Goal: Transaction & Acquisition: Subscribe to service/newsletter

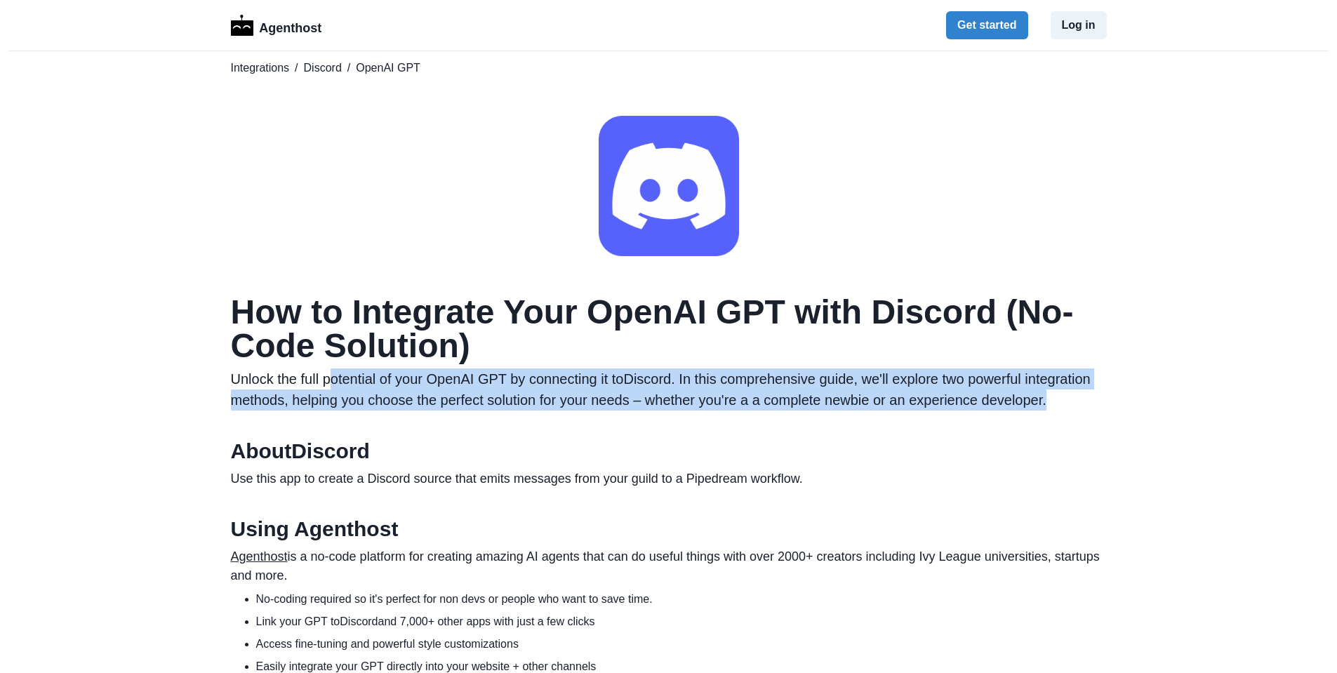
drag, startPoint x: 335, startPoint y: 377, endPoint x: 1083, endPoint y: 395, distance: 748.9
click at [1083, 395] on p "Unlock the full potential of your OpenAI GPT by connecting it to Discord . In t…" at bounding box center [669, 389] width 876 height 42
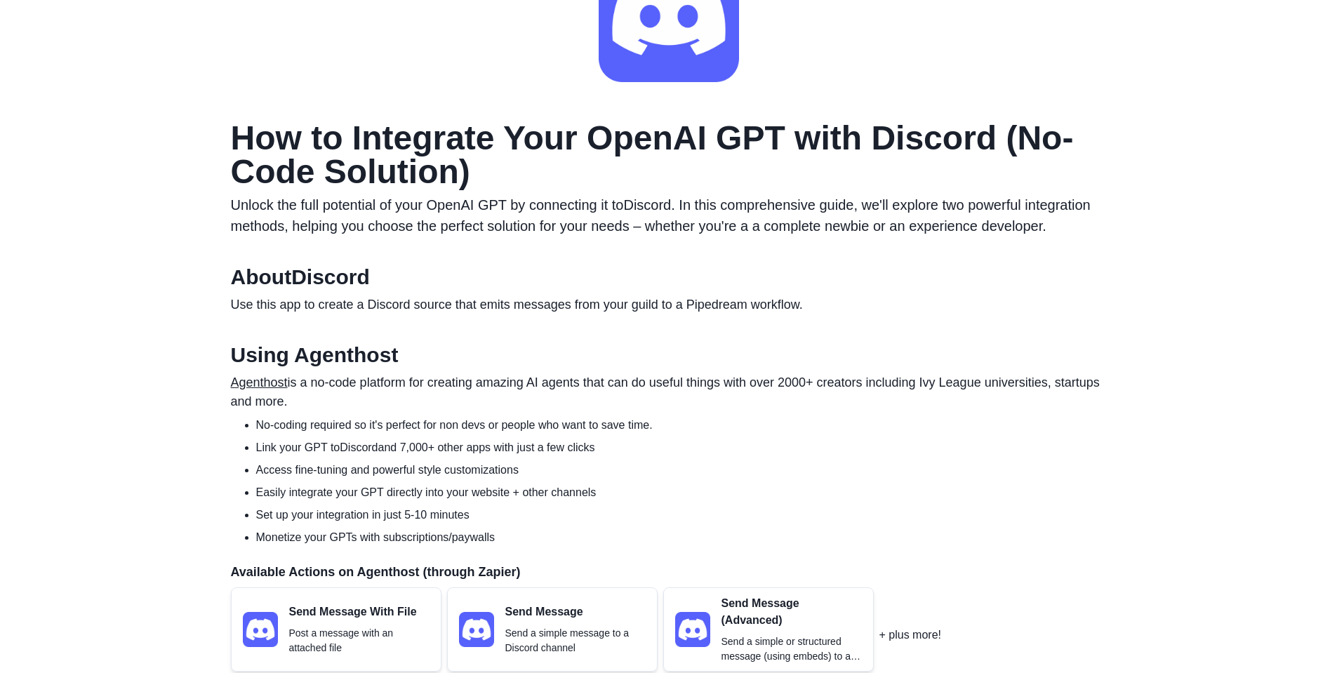
scroll to position [281, 0]
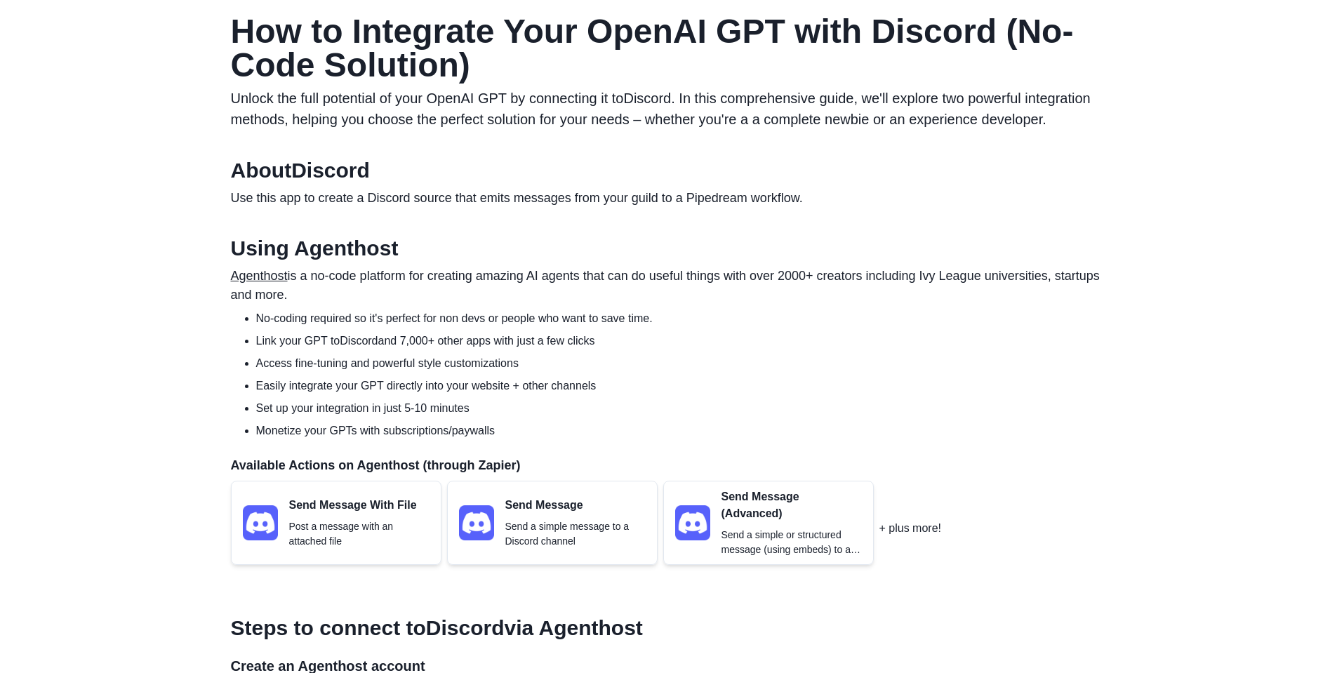
click at [265, 274] on link "Agenthost" at bounding box center [259, 276] width 57 height 14
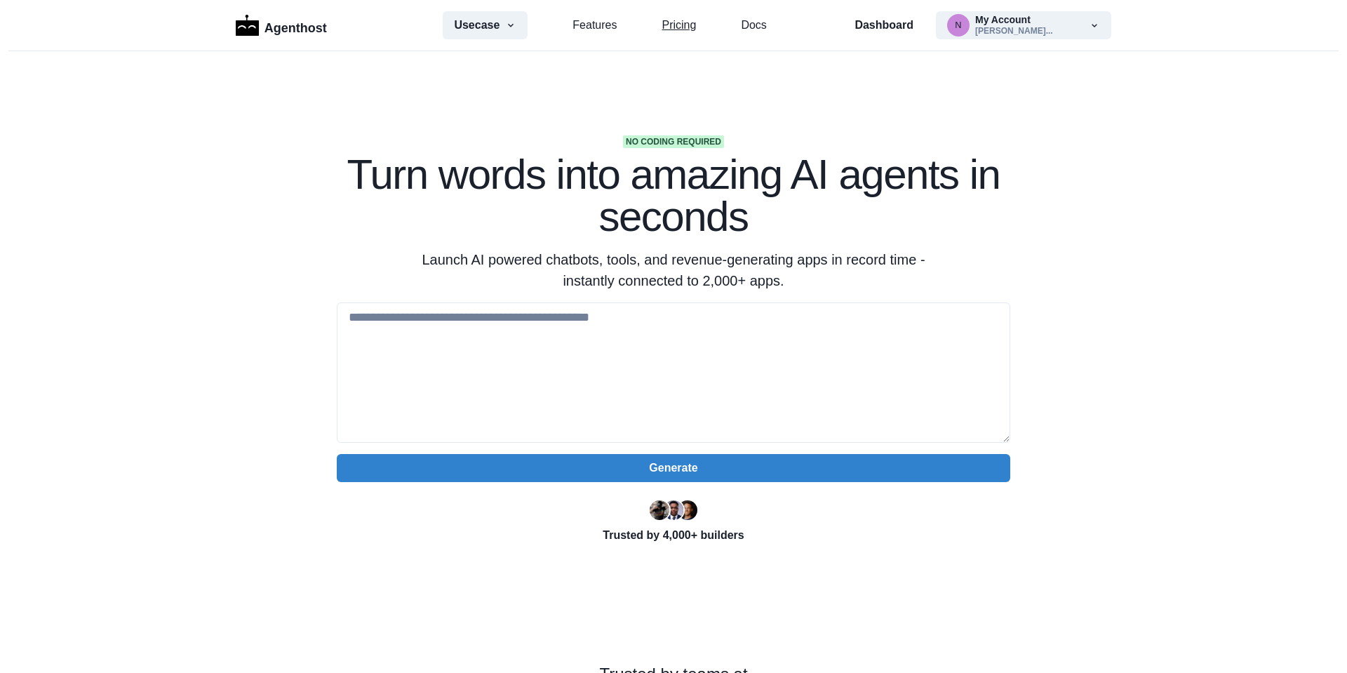
click at [663, 27] on link "Pricing" at bounding box center [679, 25] width 34 height 17
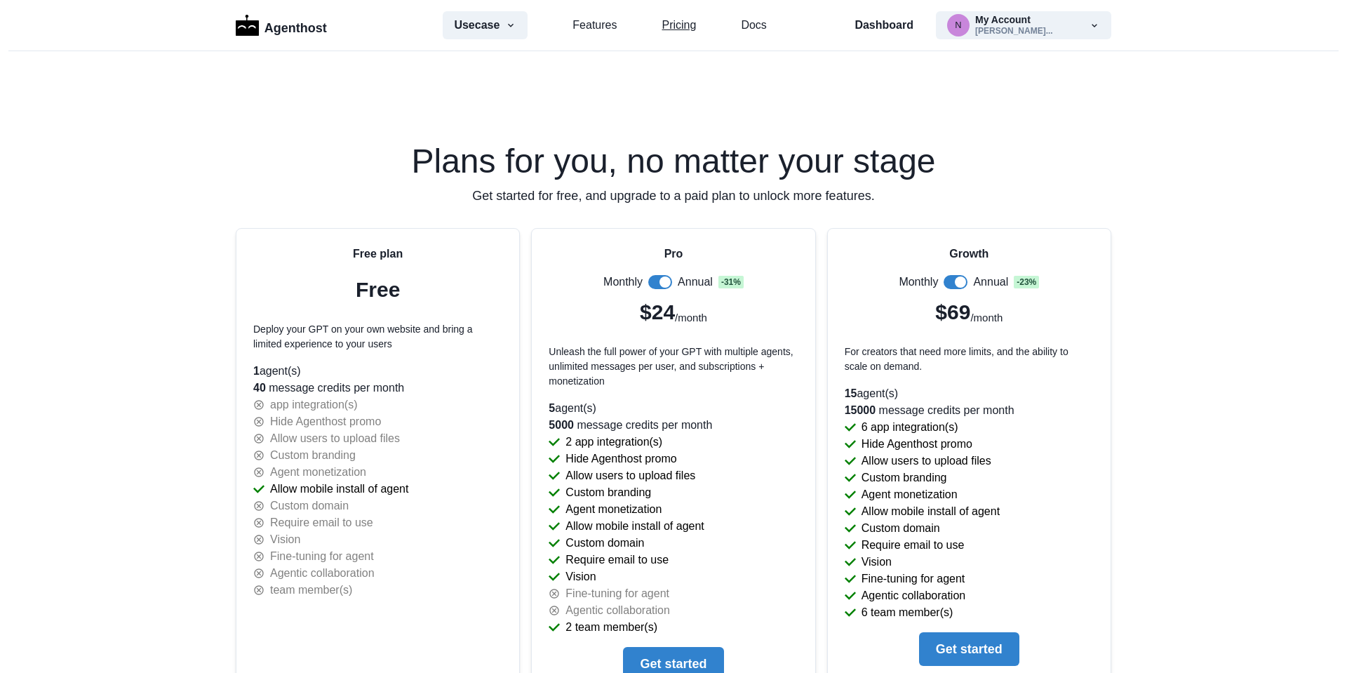
scroll to position [2859, 0]
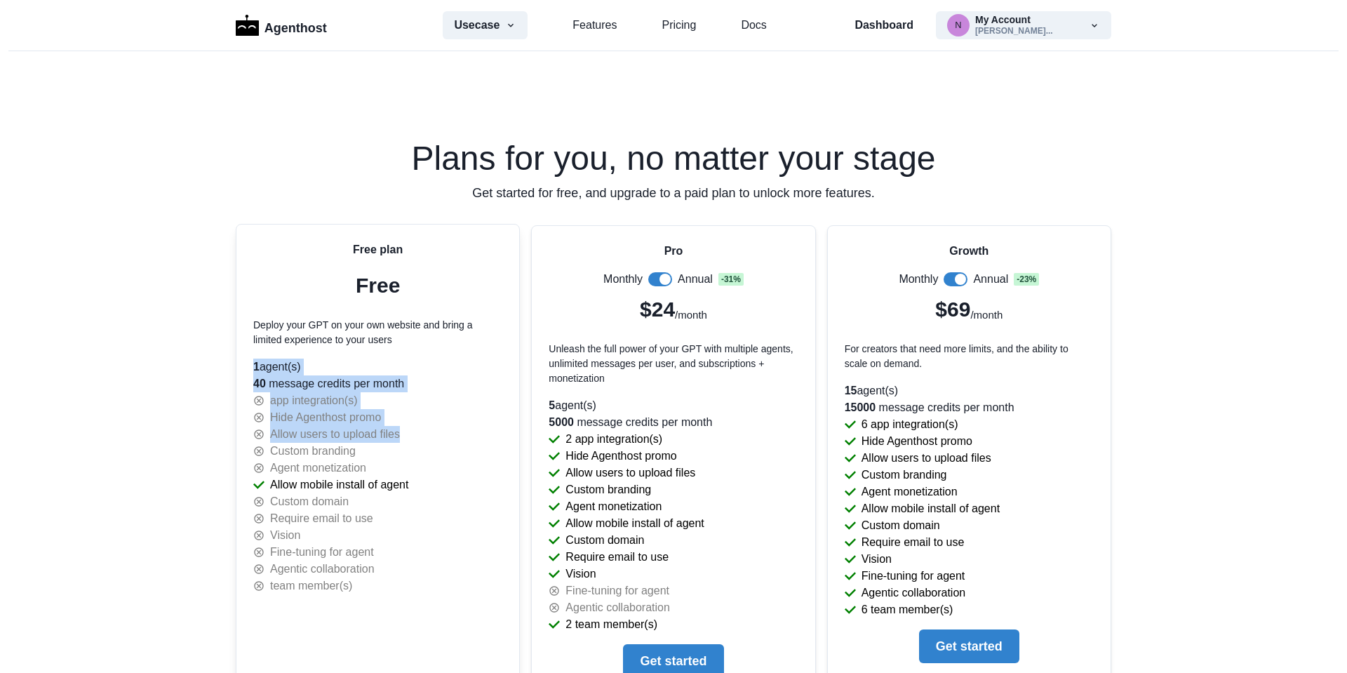
drag, startPoint x: 245, startPoint y: 364, endPoint x: 453, endPoint y: 450, distance: 224.9
click at [453, 449] on div "Free plan Free Deploy your GPT on your own website and bring a limited experien…" at bounding box center [377, 418] width 283 height 387
click at [453, 460] on div "Agent monetization" at bounding box center [377, 468] width 249 height 17
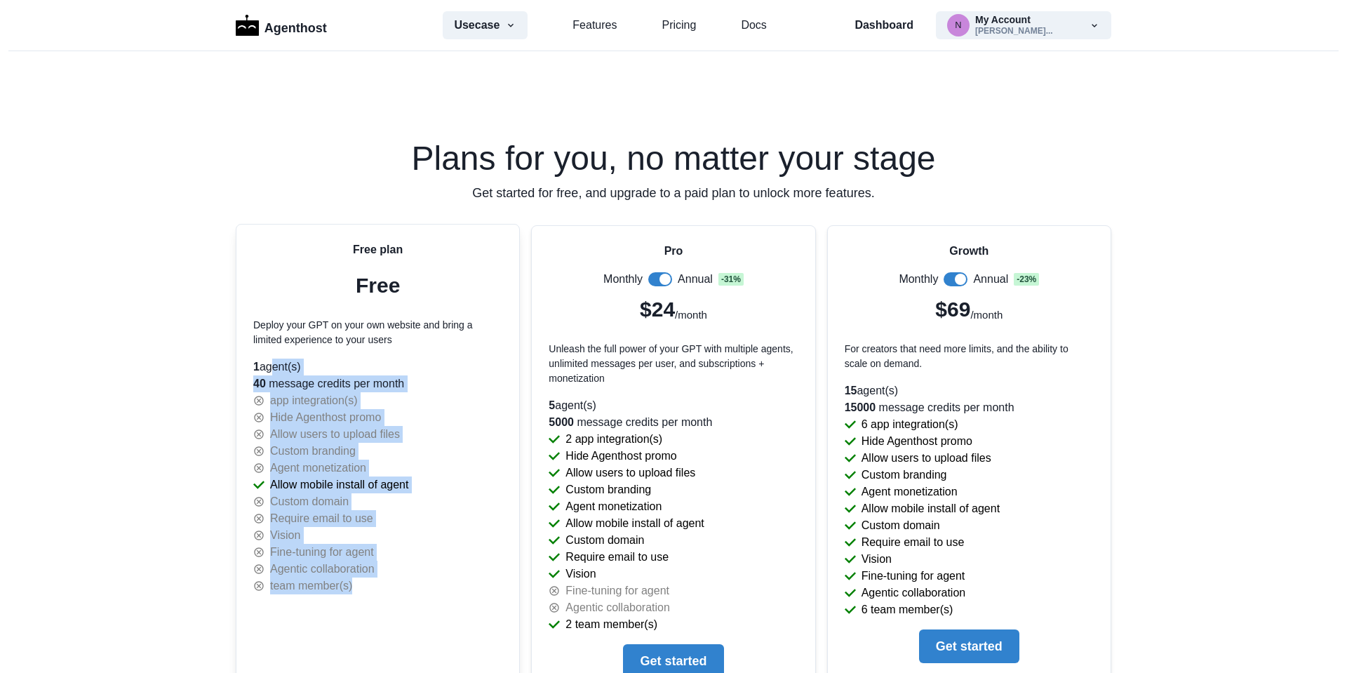
drag, startPoint x: 405, startPoint y: 592, endPoint x: 265, endPoint y: 364, distance: 267.8
click at [265, 364] on div "Free plan Free Deploy your GPT on your own website and bring a limited experien…" at bounding box center [377, 418] width 283 height 387
click at [368, 395] on div "app integration(s)" at bounding box center [377, 400] width 249 height 17
